Goal: Browse casually: Explore the website without a specific task or goal

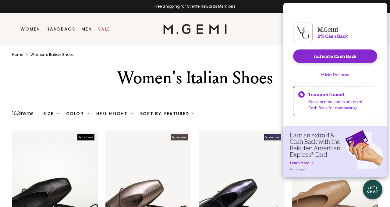
click at [343, 79] on button "Hide for now" at bounding box center [335, 74] width 38 height 13
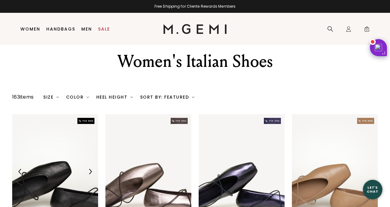
scroll to position [20, 0]
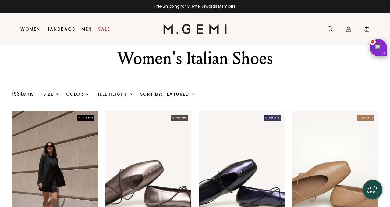
click at [178, 93] on div "Sort By: Featured" at bounding box center [167, 93] width 54 height 5
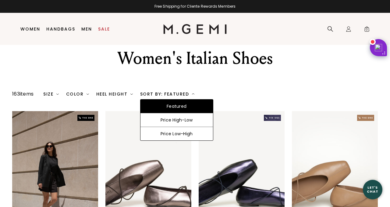
click at [178, 93] on div "Sort By: Featured" at bounding box center [167, 93] width 54 height 5
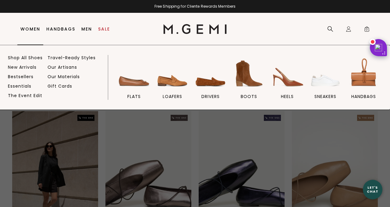
click at [29, 28] on link "Women" at bounding box center [30, 29] width 20 height 5
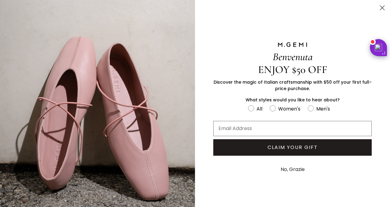
click at [384, 8] on circle "Close dialog" at bounding box center [382, 8] width 10 height 10
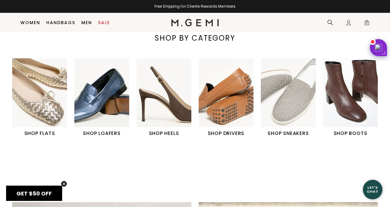
scroll to position [184, 0]
click at [348, 114] on img "6 / 6" at bounding box center [350, 92] width 55 height 69
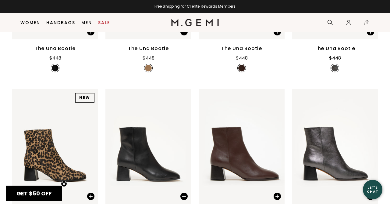
scroll to position [265, 0]
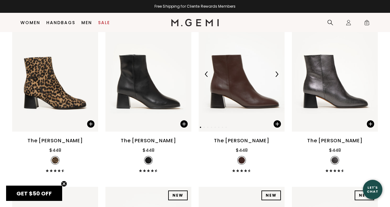
click at [227, 86] on img at bounding box center [242, 74] width 86 height 115
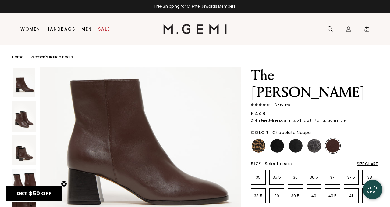
click at [22, 120] on img at bounding box center [23, 116] width 23 height 31
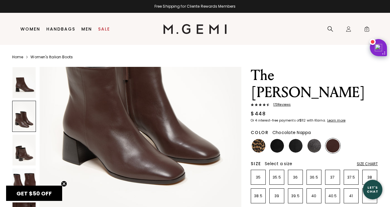
scroll to position [387, 0]
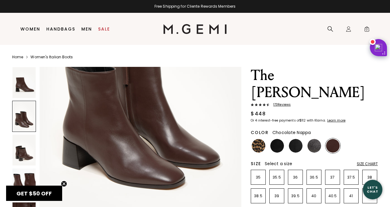
click at [18, 153] on img at bounding box center [23, 149] width 23 height 31
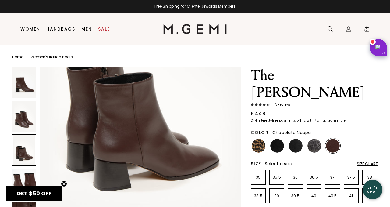
scroll to position [658, 0]
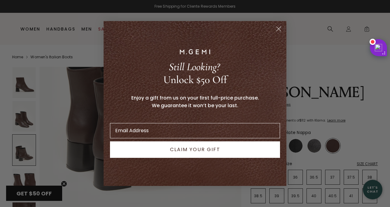
click at [278, 29] on icon "Close dialog" at bounding box center [279, 29] width 4 height 4
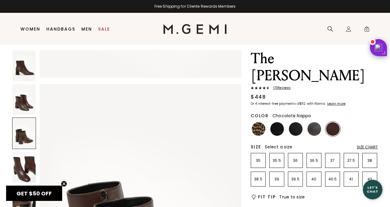
scroll to position [0, 0]
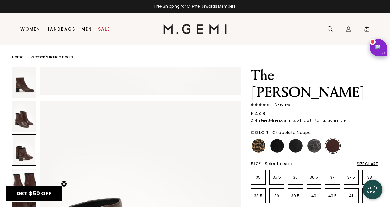
click at [332, 139] on img at bounding box center [333, 146] width 14 height 14
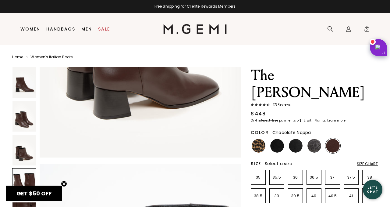
scroll to position [740, 0]
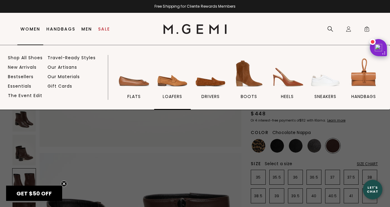
click at [175, 84] on img at bounding box center [172, 73] width 34 height 34
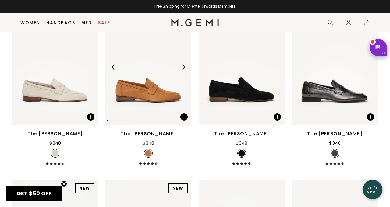
scroll to position [608, 0]
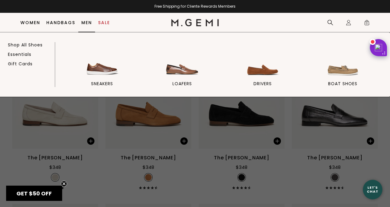
click at [85, 23] on link "Men" at bounding box center [86, 22] width 11 height 5
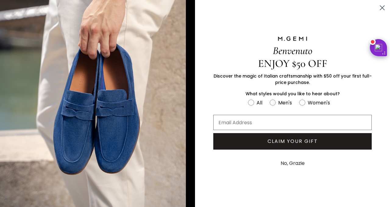
click at [383, 7] on circle "Close dialog" at bounding box center [382, 8] width 10 height 10
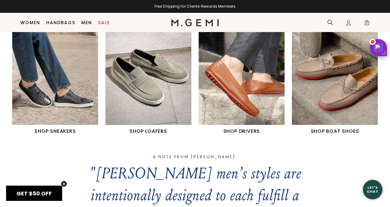
scroll to position [271, 0]
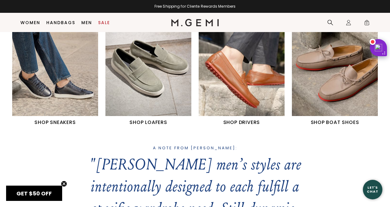
click at [146, 97] on img "2 / 4" at bounding box center [148, 62] width 86 height 108
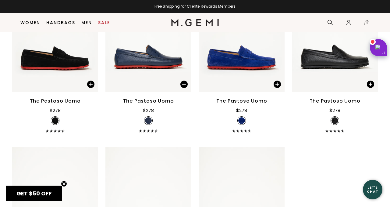
scroll to position [817, 0]
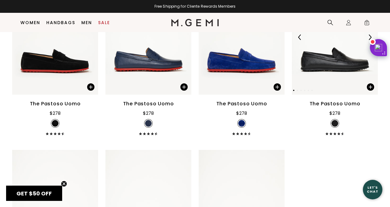
click at [336, 65] on img at bounding box center [335, 37] width 86 height 115
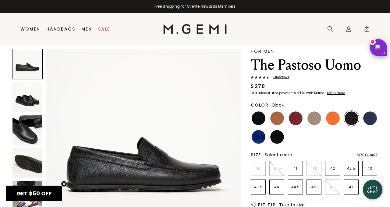
click at [27, 166] on img at bounding box center [27, 163] width 30 height 30
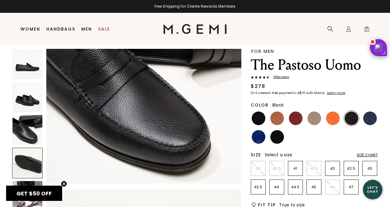
scroll to position [604, 0]
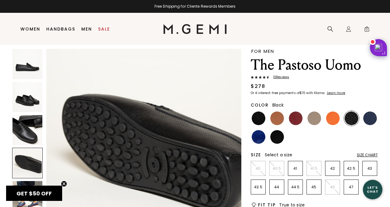
click at [25, 133] on img at bounding box center [27, 130] width 30 height 30
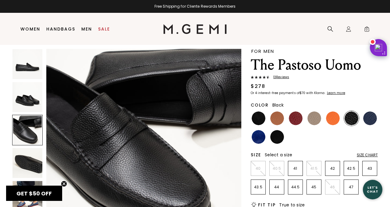
scroll to position [402, 0]
click at [26, 100] on img at bounding box center [27, 97] width 30 height 30
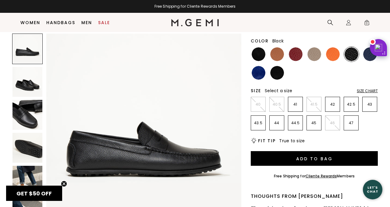
scroll to position [0, 0]
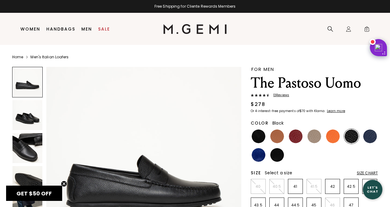
click at [283, 95] on span "13 Review s" at bounding box center [280, 95] width 20 height 4
click at [59, 27] on link "Handbags" at bounding box center [60, 29] width 29 height 5
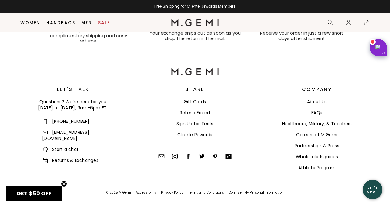
scroll to position [2082, 0]
